Goal: Check status

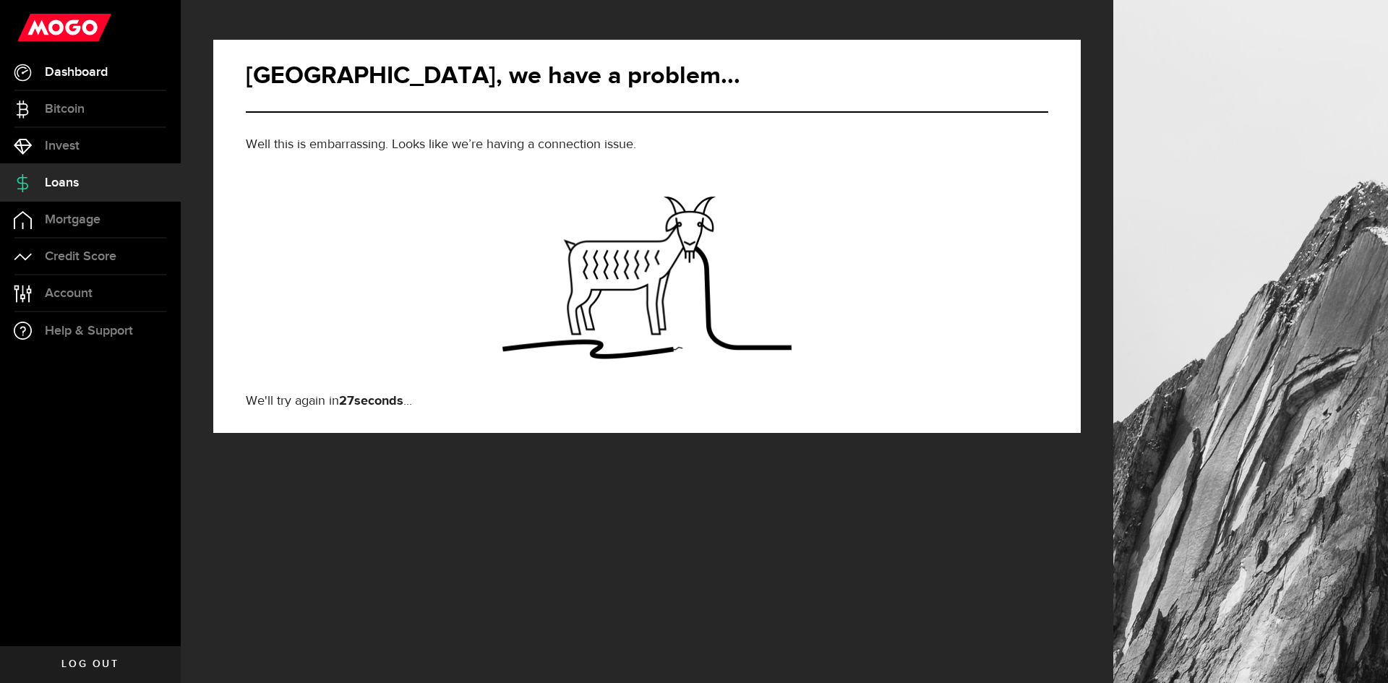
click at [60, 72] on span "Dashboard" at bounding box center [76, 72] width 63 height 13
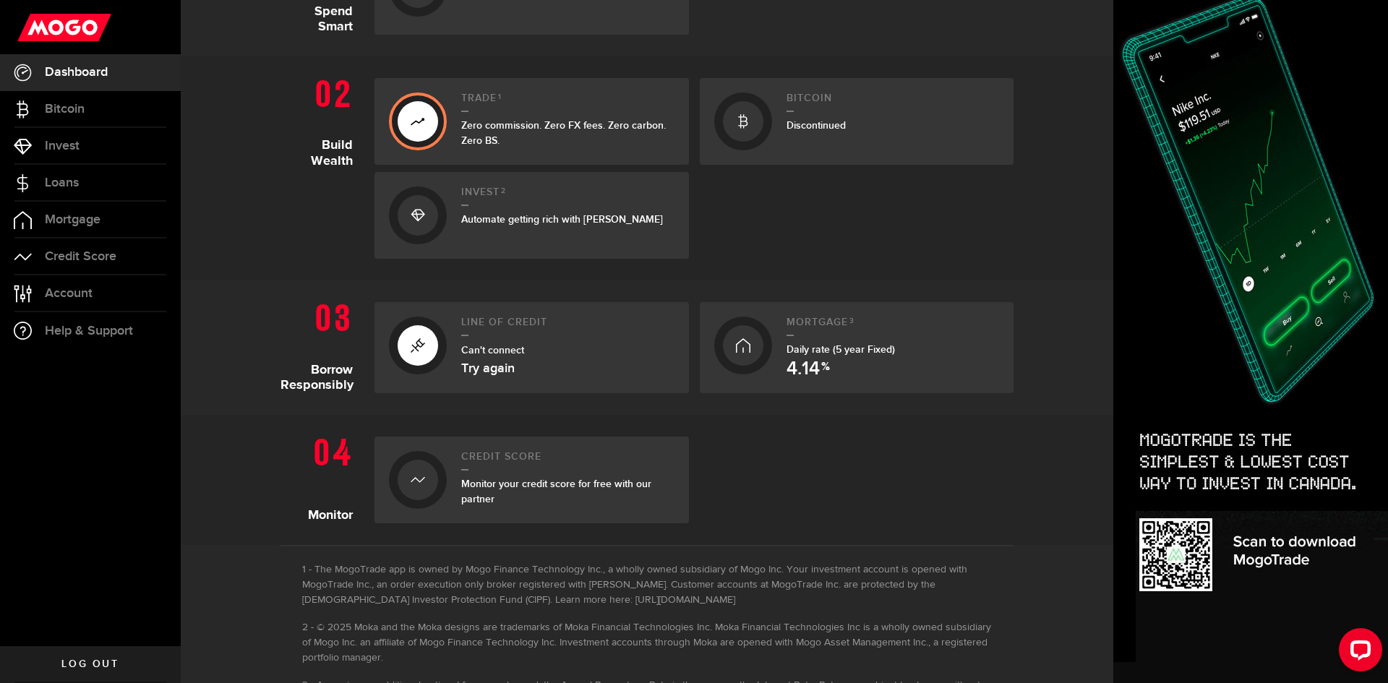
scroll to position [410, 0]
click at [483, 369] on link "Try again" at bounding box center [487, 367] width 53 height 13
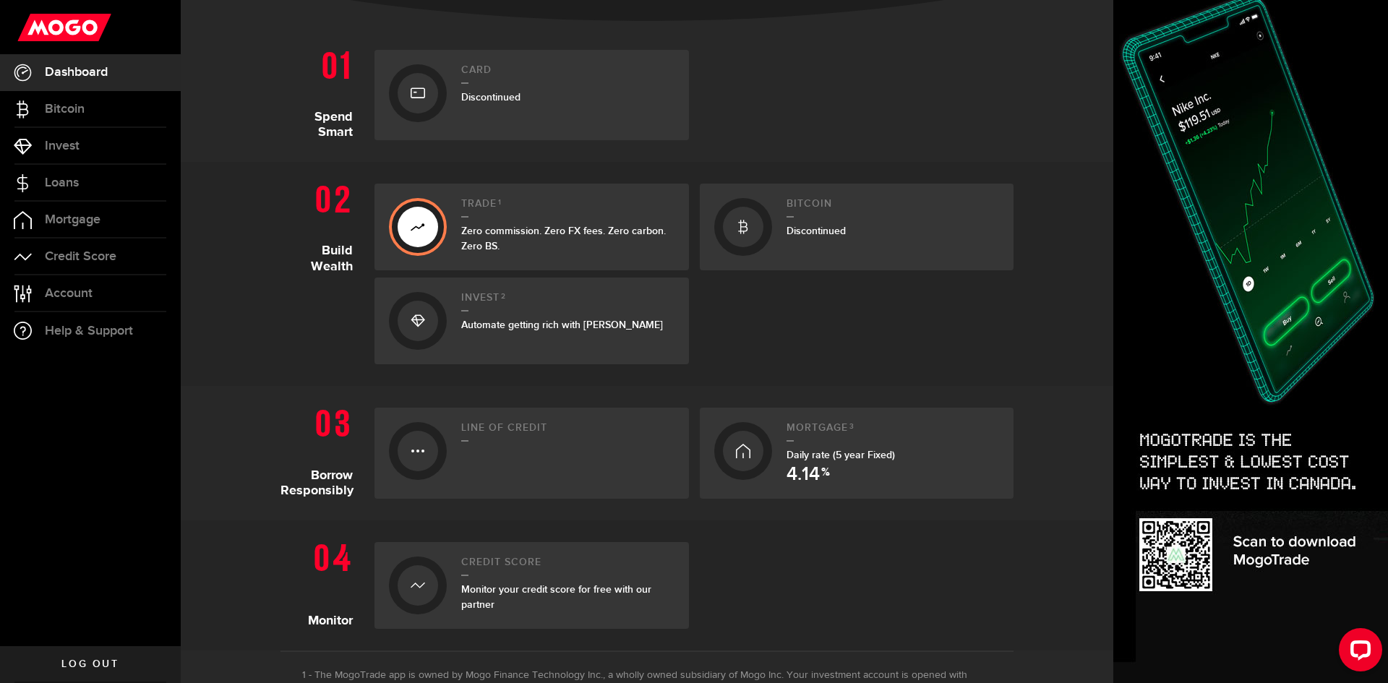
scroll to position [299, 0]
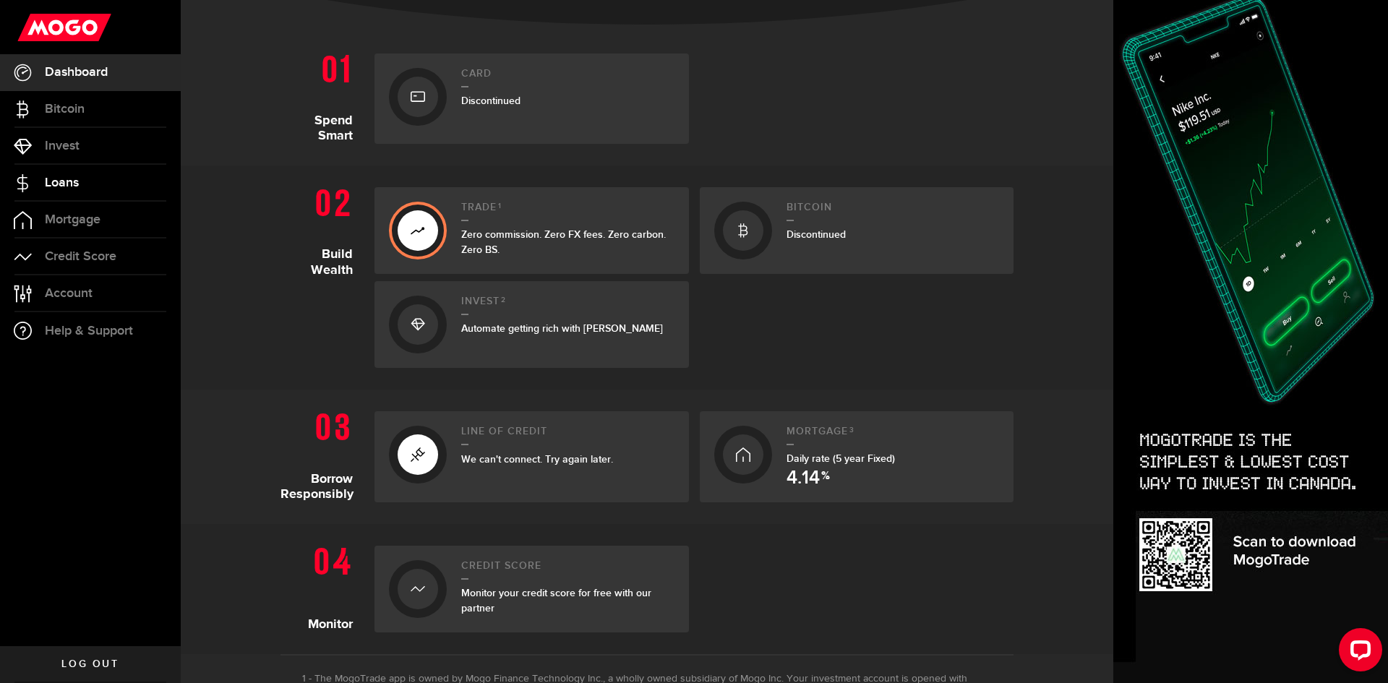
click at [54, 187] on span "Loans" at bounding box center [62, 182] width 34 height 13
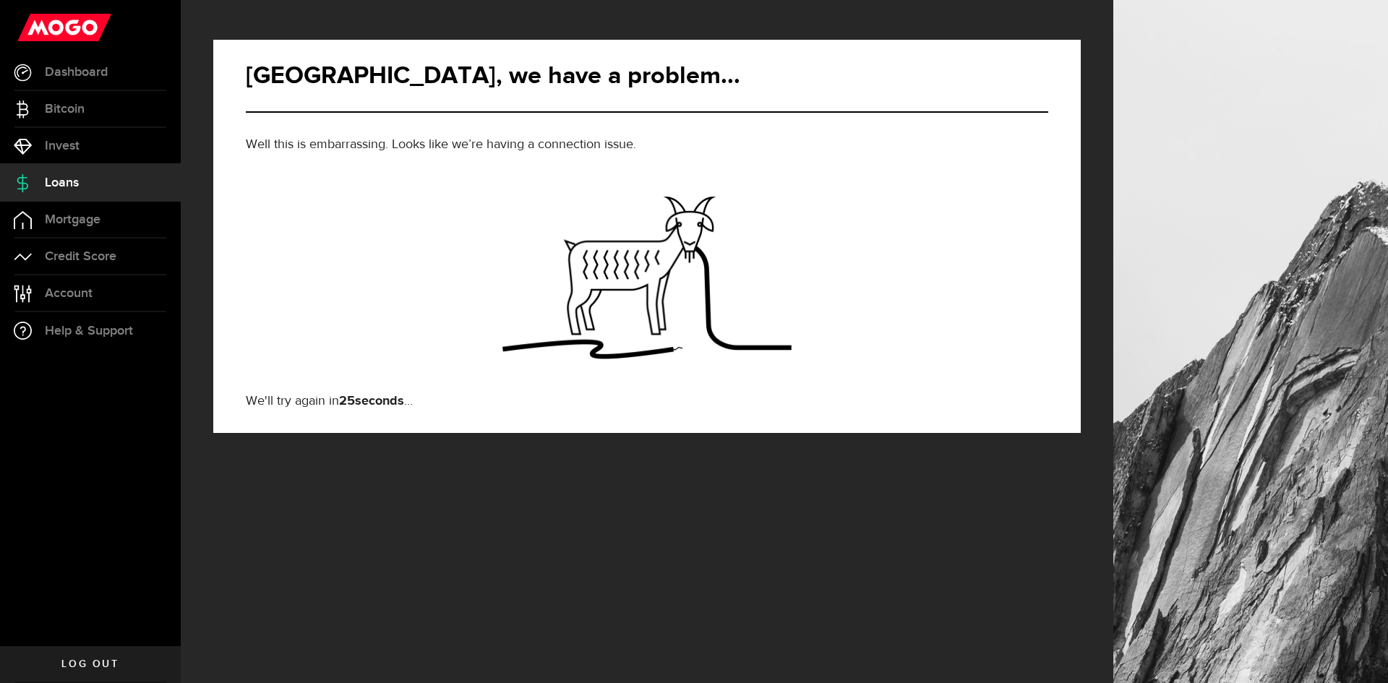
click at [82, 667] on span "Log out" at bounding box center [89, 664] width 57 height 10
